Goal: Task Accomplishment & Management: Manage account settings

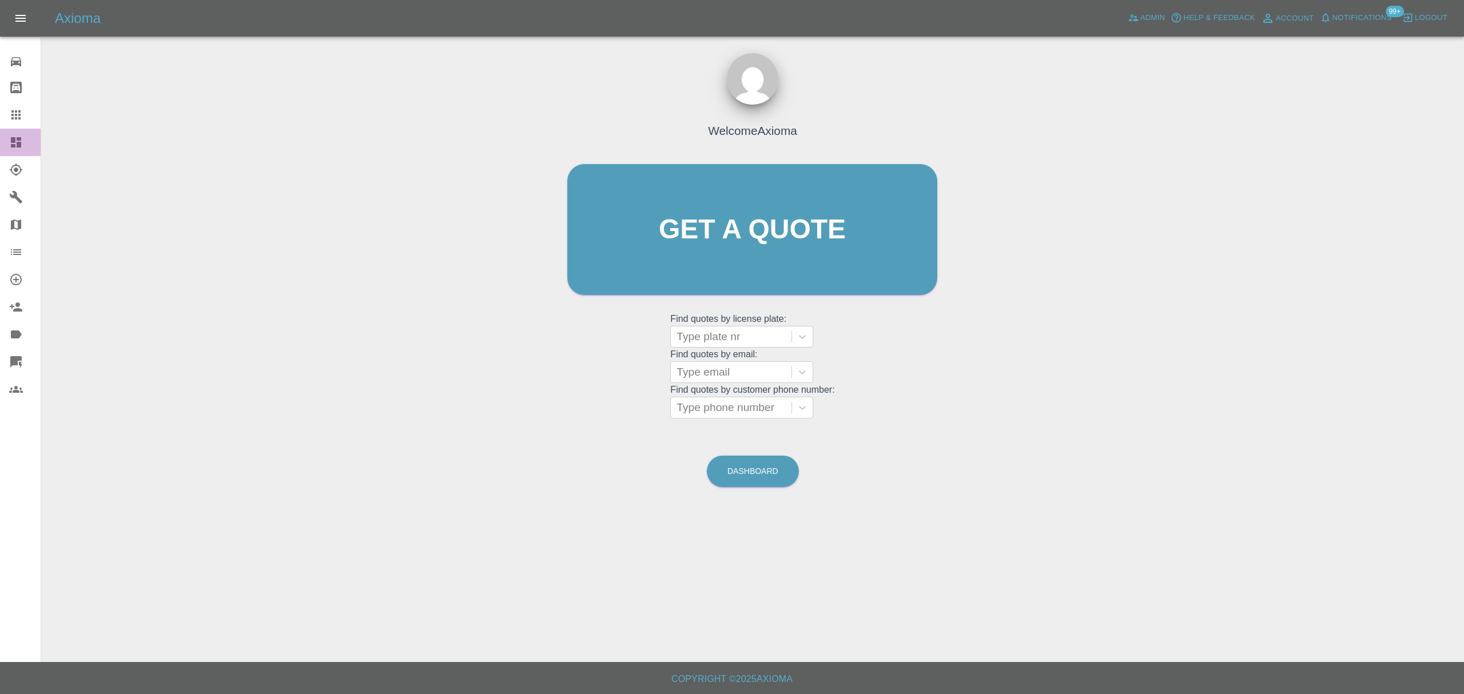
drag, startPoint x: 0, startPoint y: 141, endPoint x: 41, endPoint y: 146, distance: 41.6
click at [0, 141] on link "Dashboard" at bounding box center [20, 142] width 41 height 27
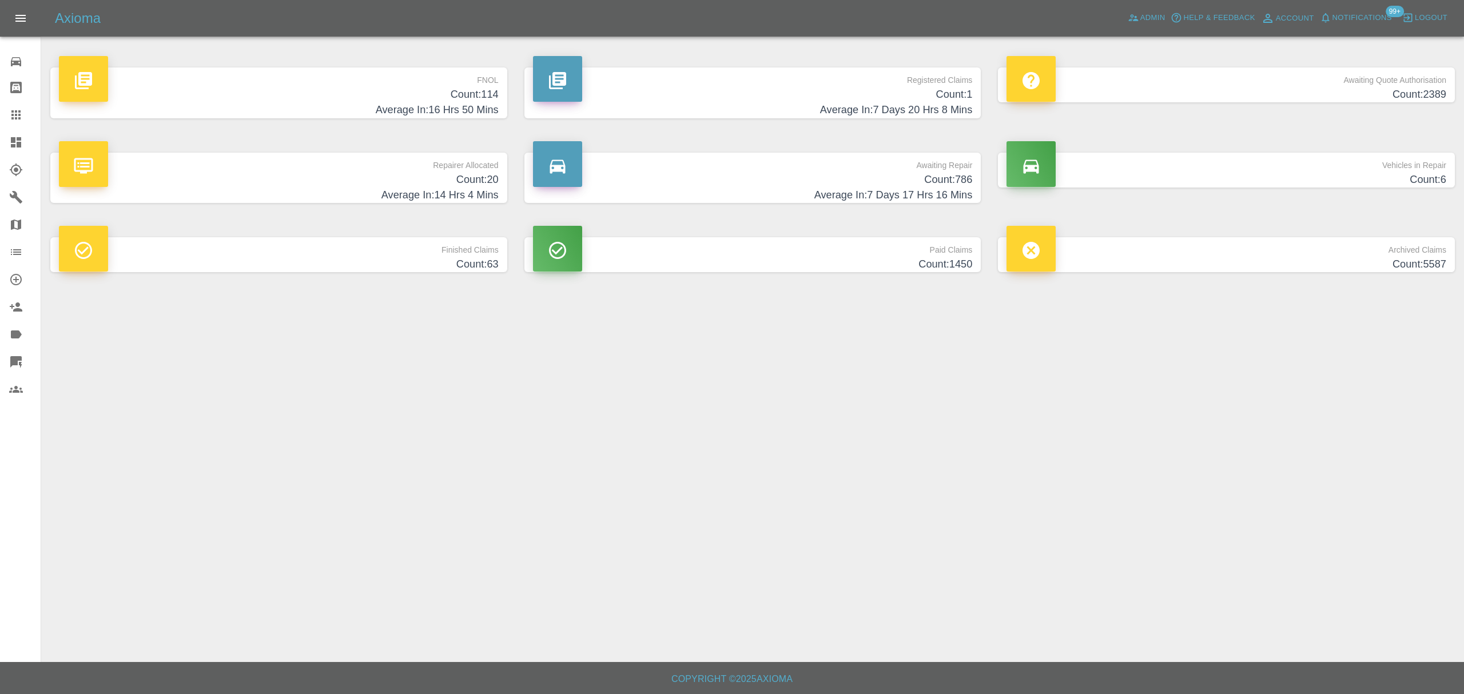
click at [456, 104] on h4 "Average In: 16 Hrs 50 Mins" at bounding box center [279, 109] width 440 height 15
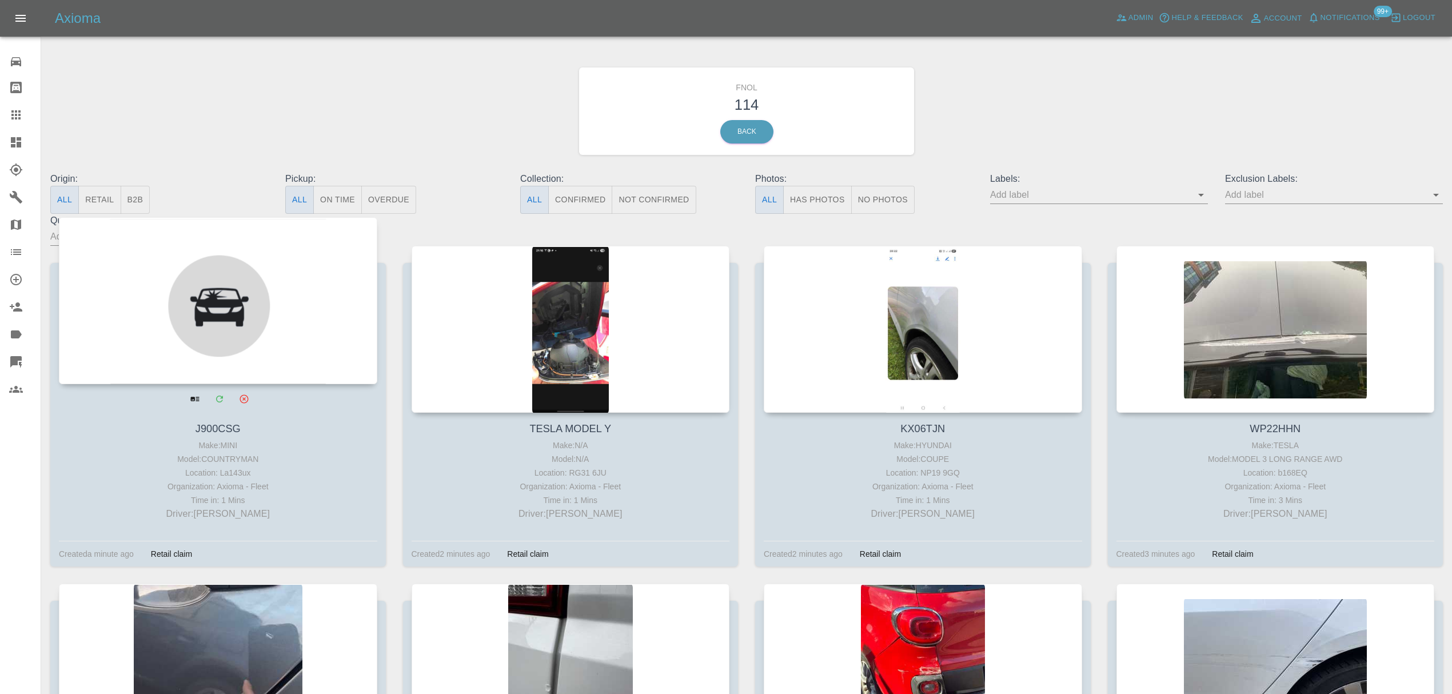
click at [209, 284] on div at bounding box center [218, 300] width 318 height 167
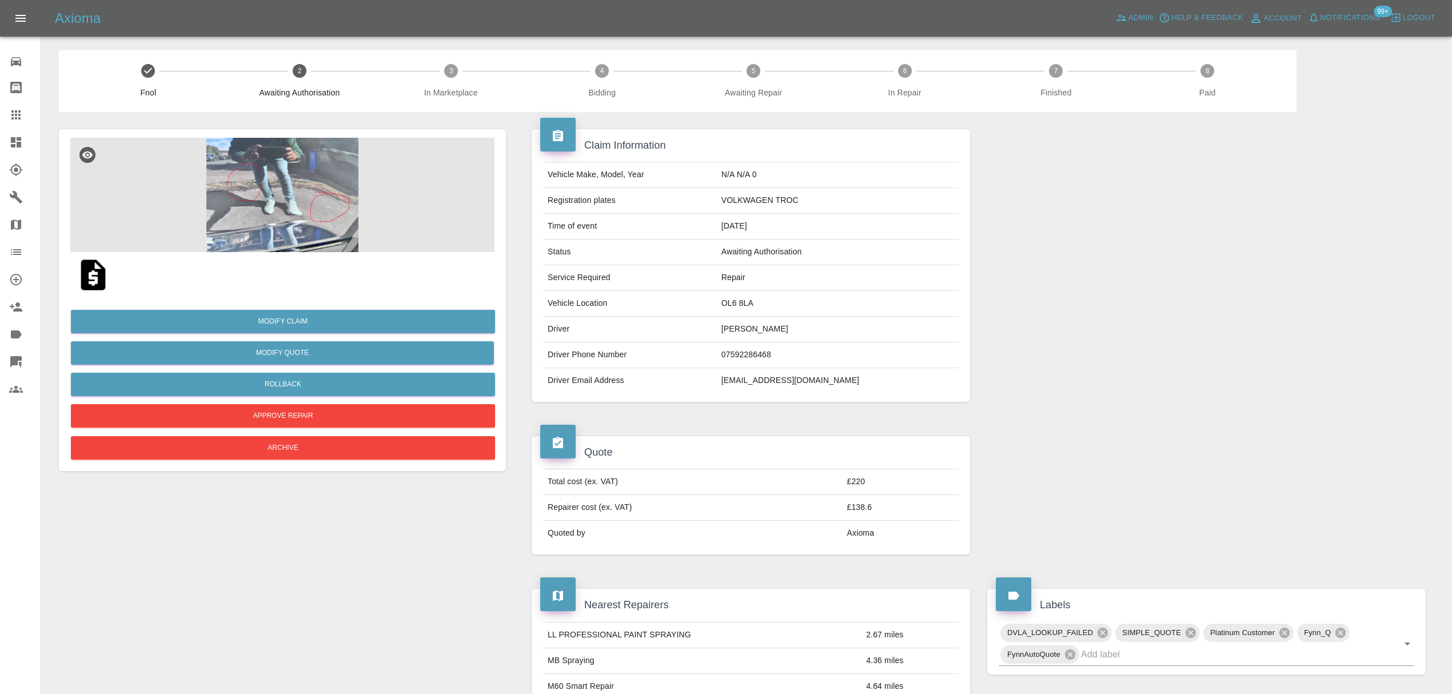
click at [291, 174] on img at bounding box center [282, 195] width 424 height 114
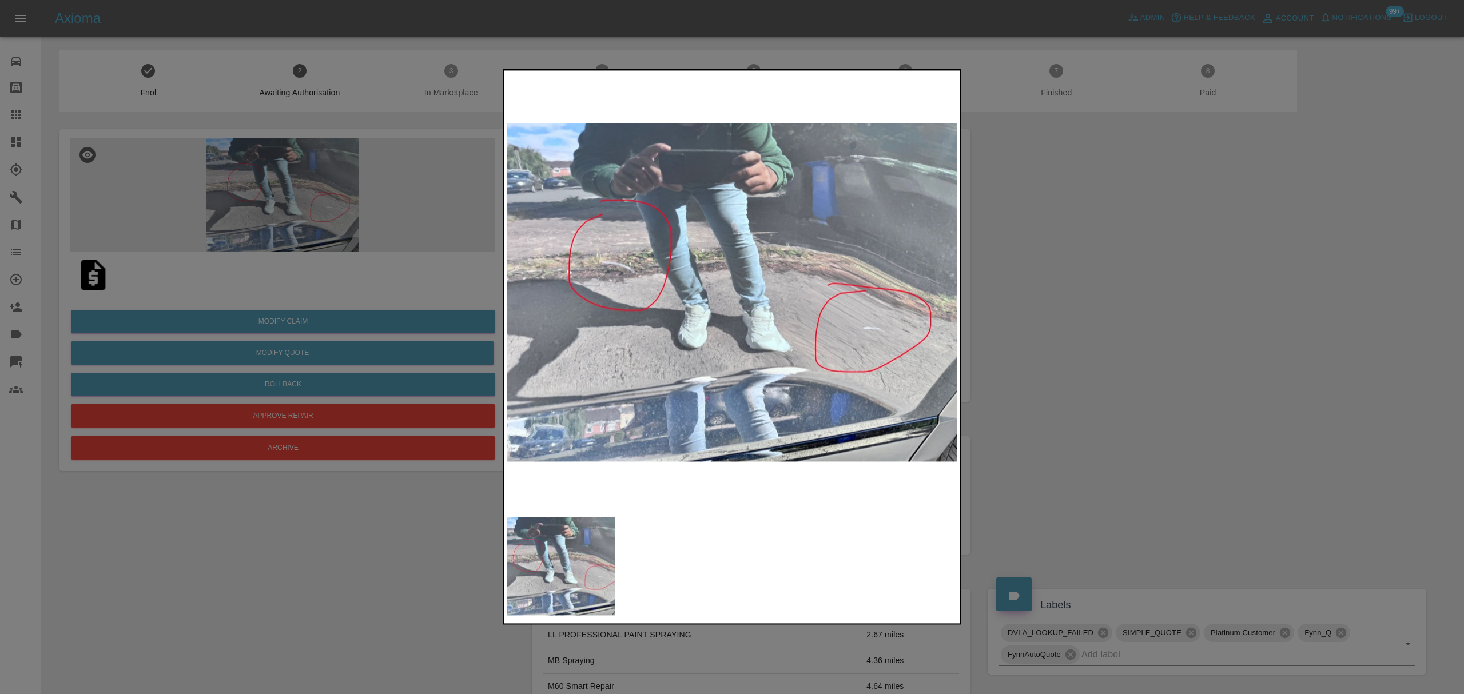
click at [1144, 302] on div at bounding box center [732, 347] width 1464 height 694
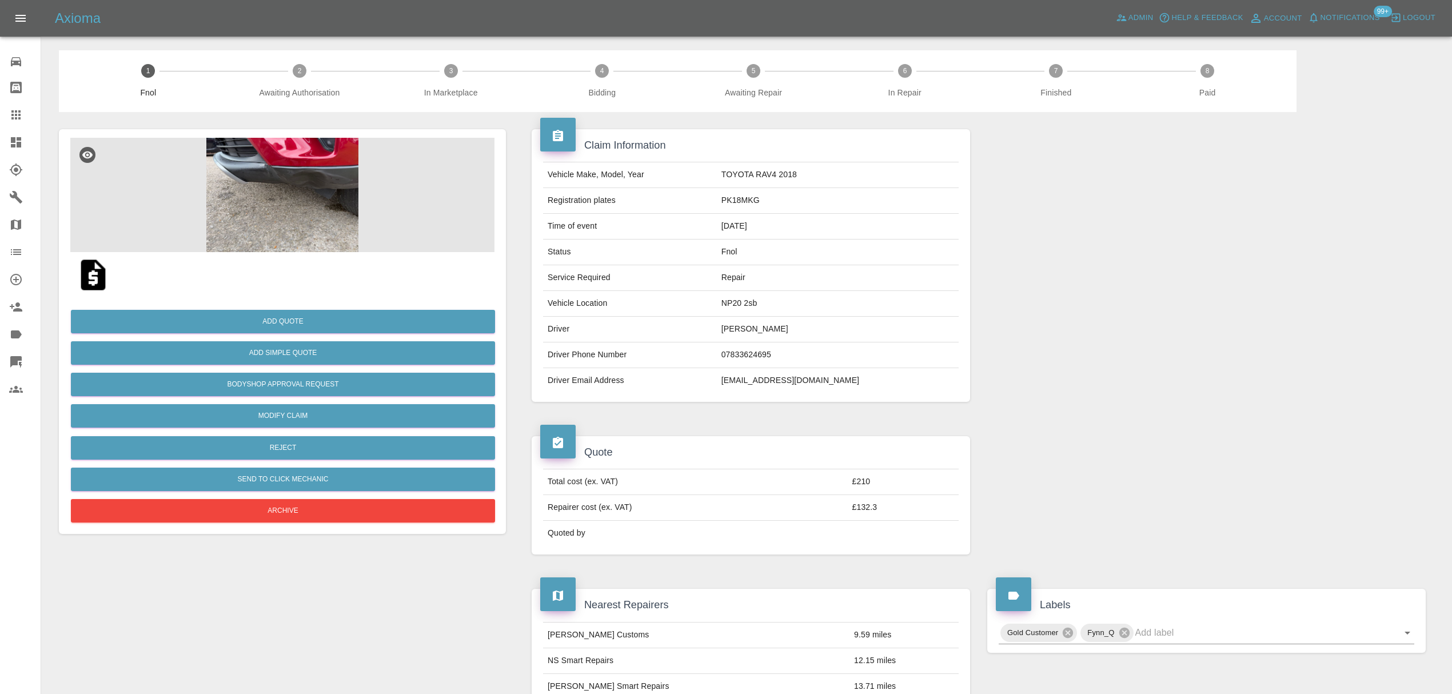
click at [277, 184] on img at bounding box center [282, 195] width 424 height 114
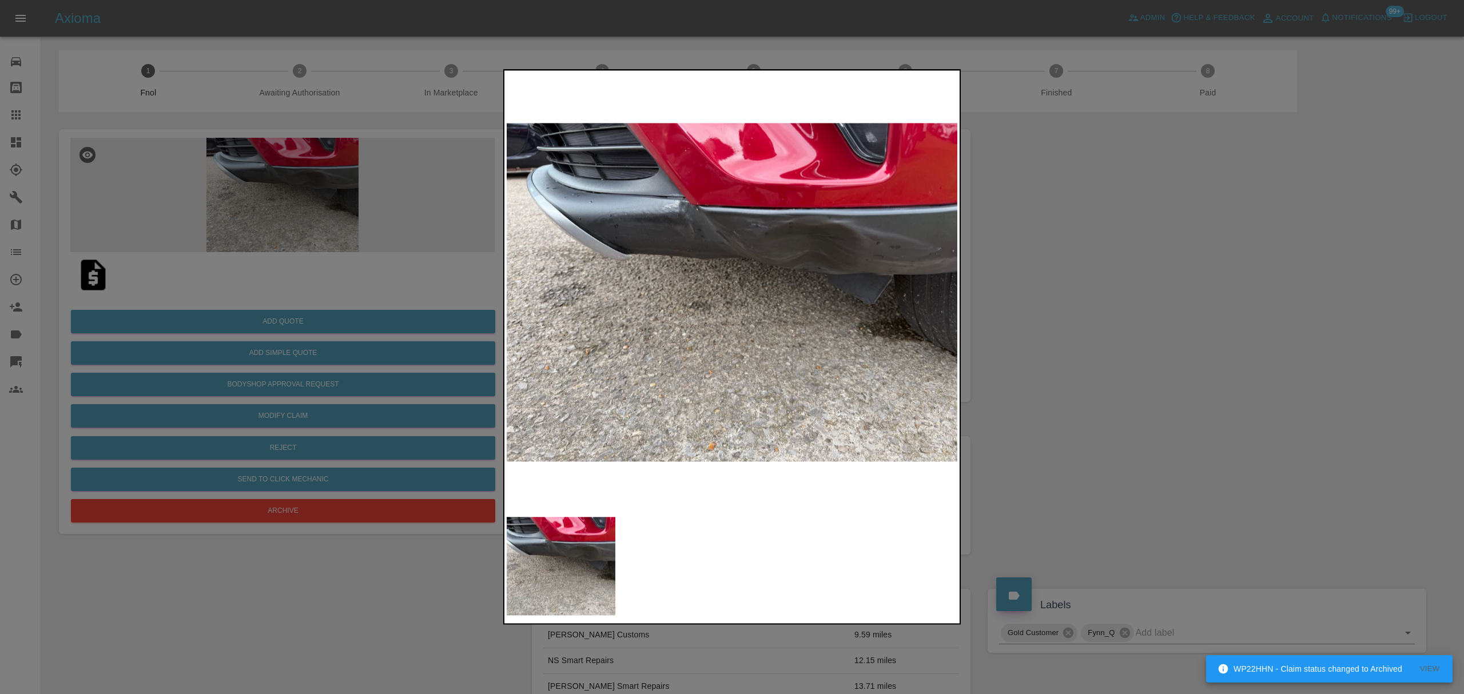
click at [1149, 334] on div at bounding box center [732, 347] width 1464 height 694
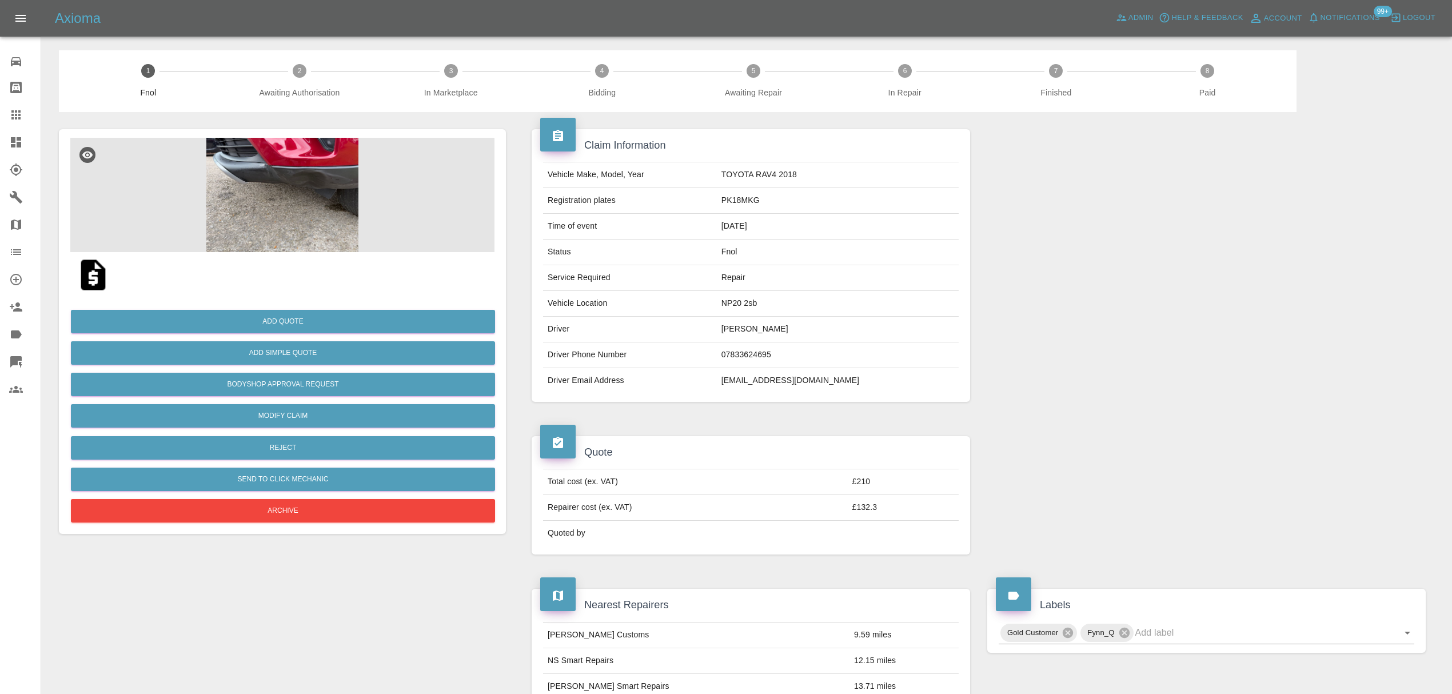
click at [336, 198] on img at bounding box center [282, 195] width 424 height 114
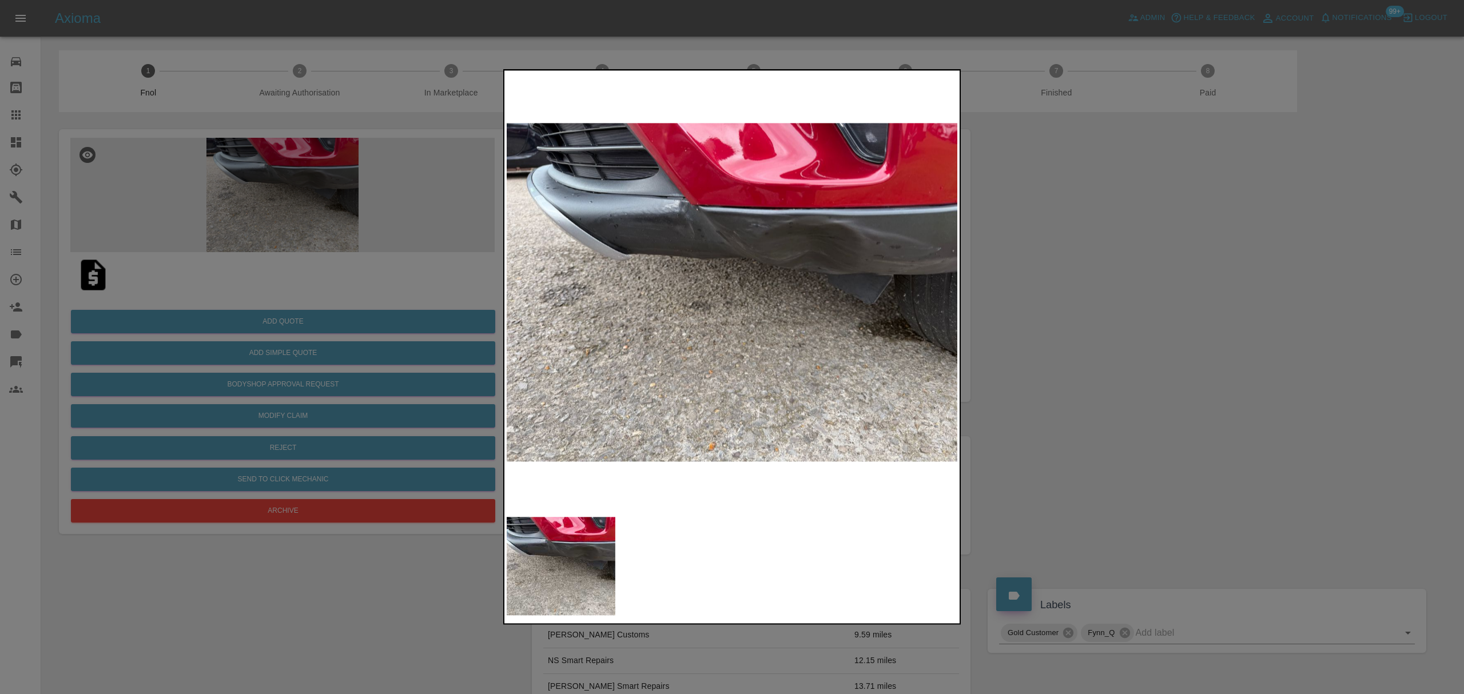
click at [1128, 303] on div at bounding box center [732, 347] width 1464 height 694
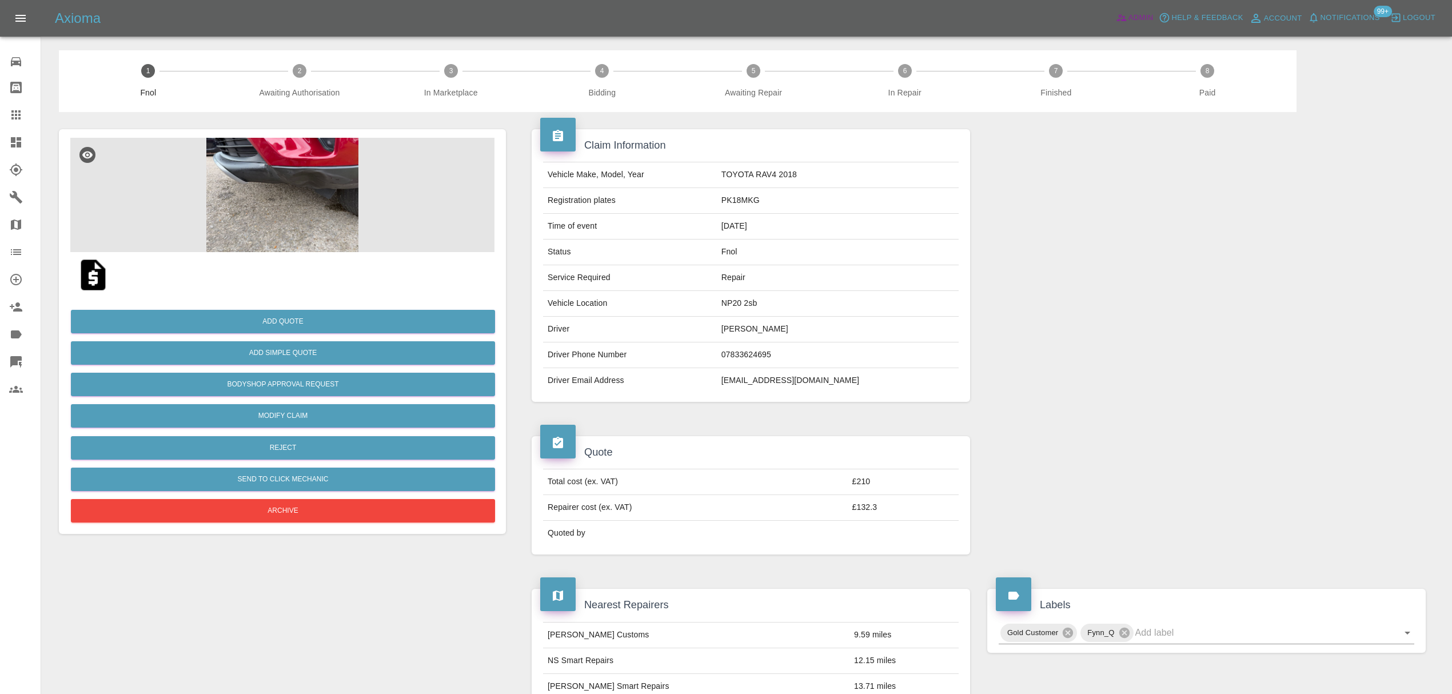
click at [1137, 16] on span "Admin" at bounding box center [1141, 17] width 25 height 13
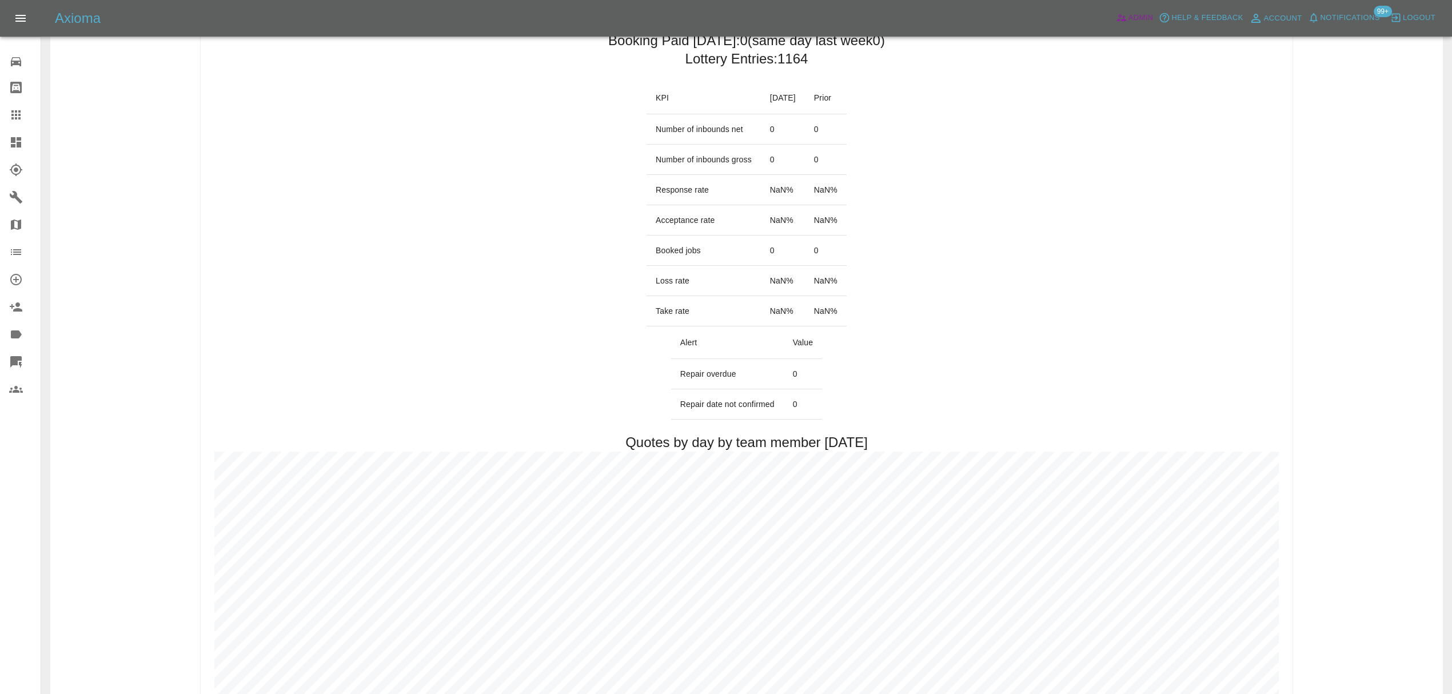
scroll to position [161, 0]
click at [1336, 19] on span "Notifications" at bounding box center [1350, 17] width 59 height 13
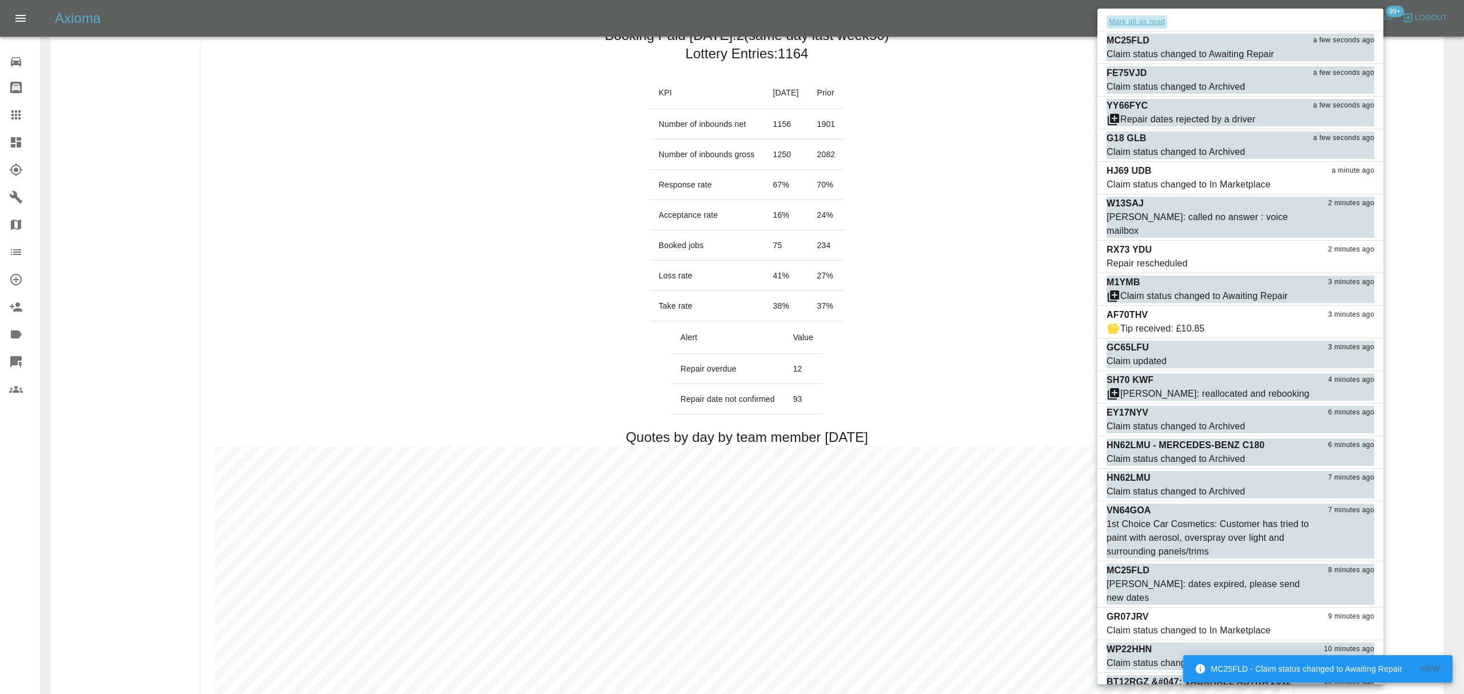
click at [1158, 19] on button "Mark all as read" at bounding box center [1136, 21] width 61 height 13
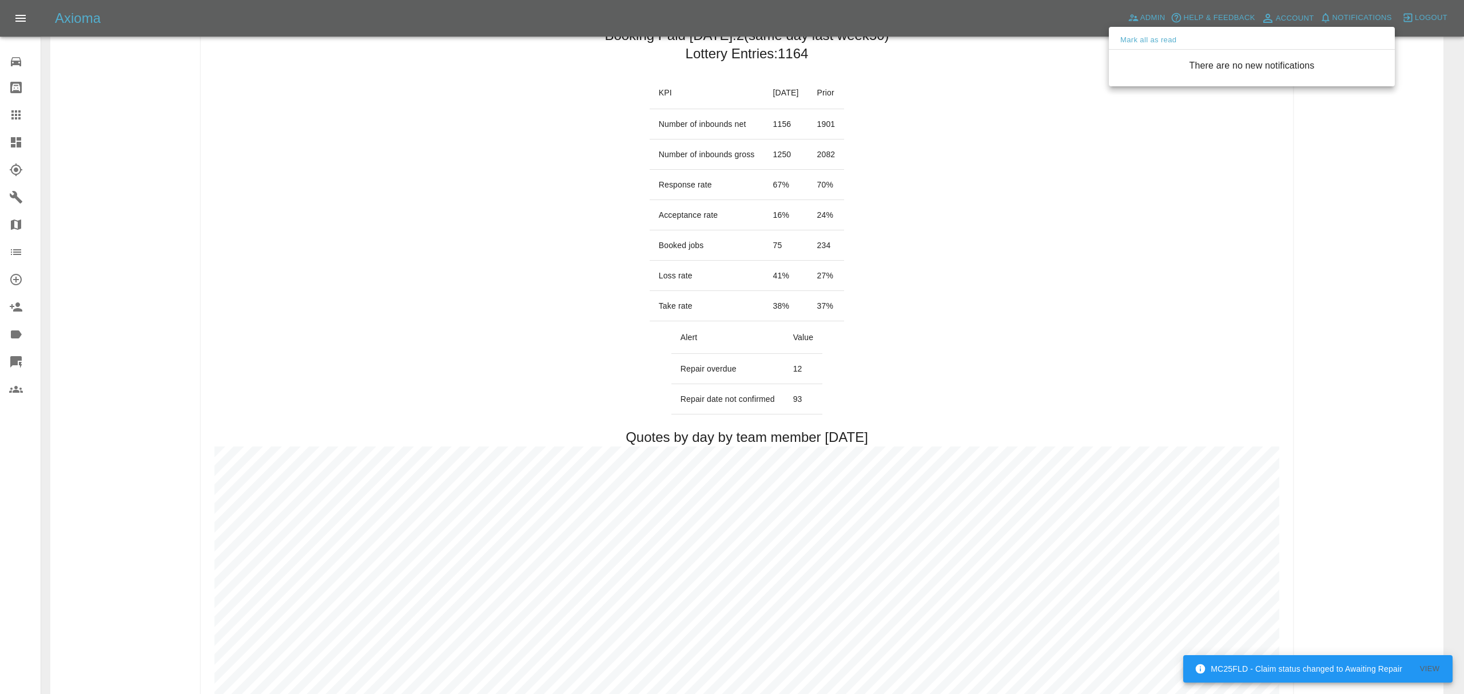
click at [1062, 168] on div at bounding box center [732, 347] width 1464 height 694
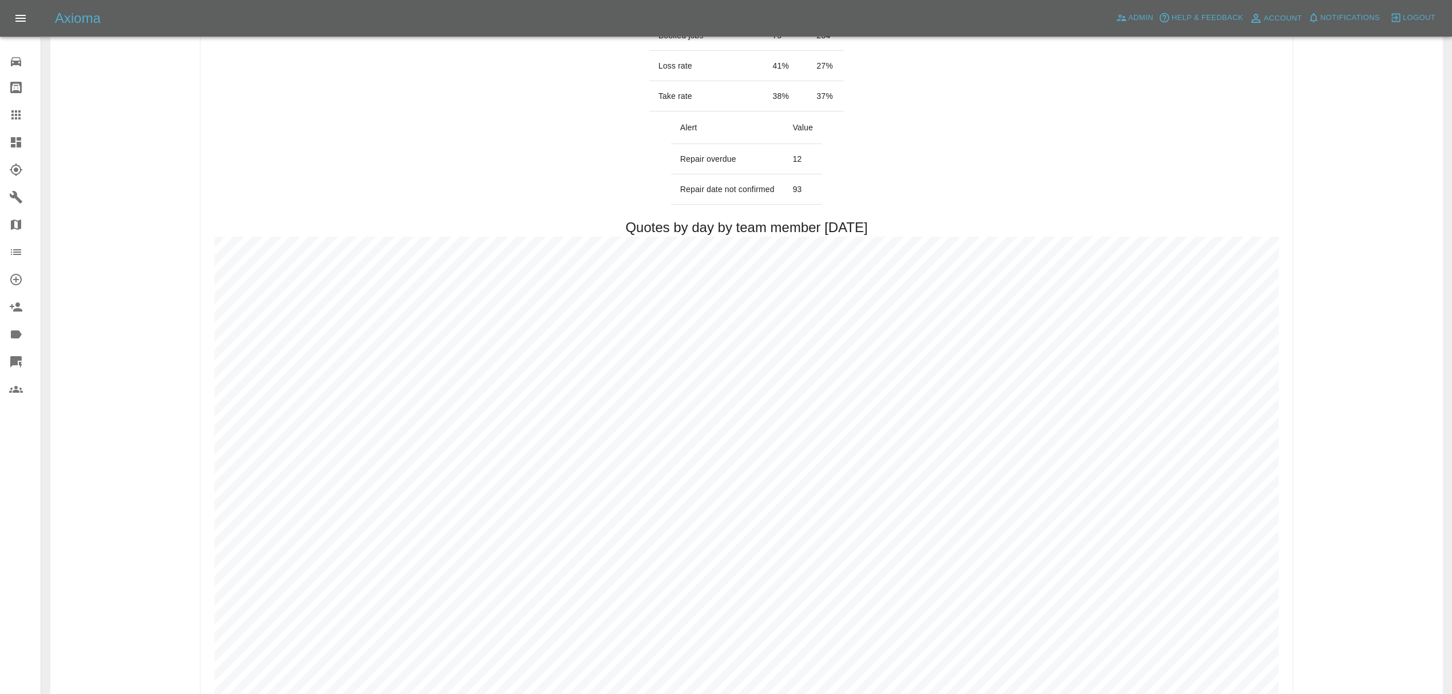
scroll to position [0, 0]
